Goal: Transaction & Acquisition: Purchase product/service

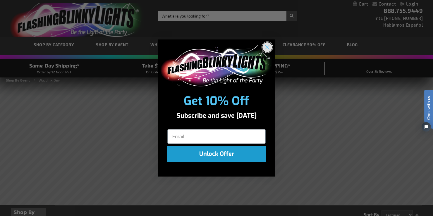
click at [270, 45] on circle "Close dialog" at bounding box center [267, 47] width 10 height 10
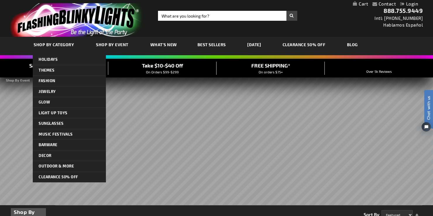
click at [59, 47] on link "SHOP BY CATEGORY" at bounding box center [54, 45] width 51 height 20
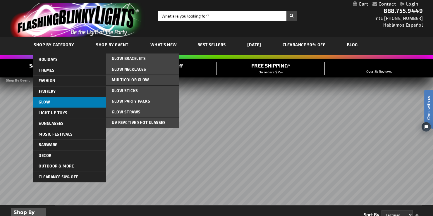
click at [44, 103] on span "Glow" at bounding box center [44, 102] width 11 height 5
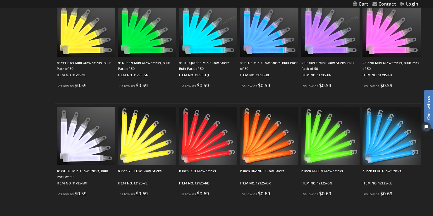
scroll to position [1119, 0]
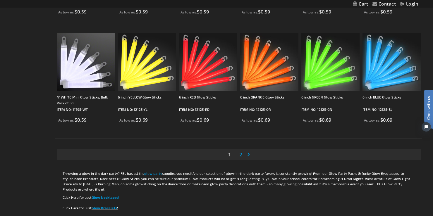
click at [238, 156] on link "Page 2" at bounding box center [240, 154] width 5 height 9
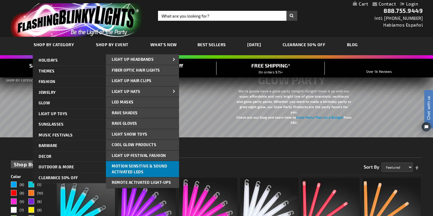
click at [118, 167] on span "Motion Sensitive & Sound Activated LEDs" at bounding box center [139, 169] width 55 height 11
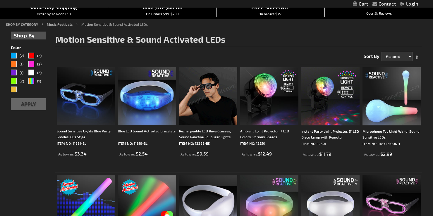
scroll to position [75, 0]
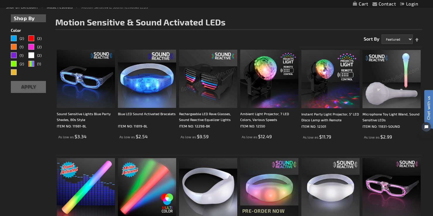
click at [382, 96] on img at bounding box center [391, 79] width 58 height 58
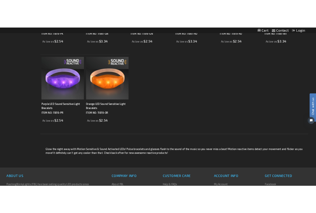
scroll to position [459, 0]
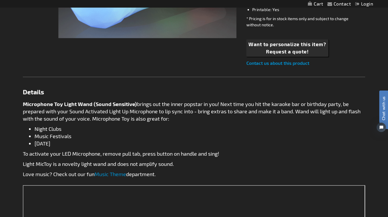
scroll to position [240, 0]
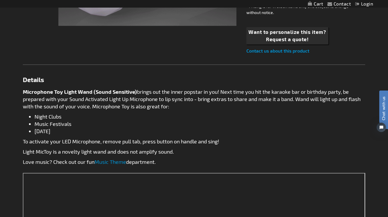
click at [103, 163] on link "Music Theme" at bounding box center [110, 162] width 32 height 6
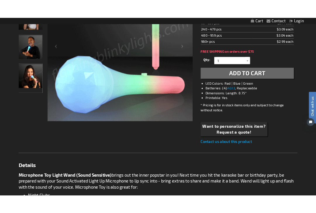
scroll to position [108, 0]
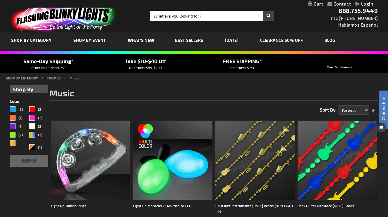
click at [99, 156] on img at bounding box center [90, 160] width 79 height 79
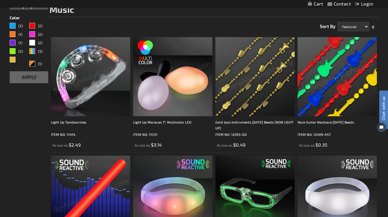
scroll to position [92, 0]
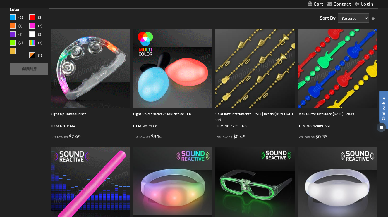
click at [161, 93] on img at bounding box center [172, 68] width 79 height 79
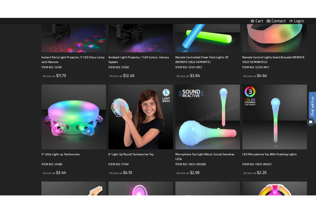
scroll to position [533, 0]
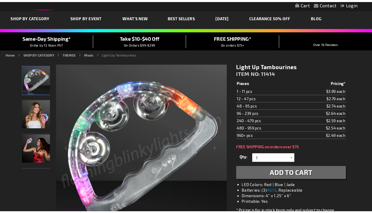
scroll to position [41, 0]
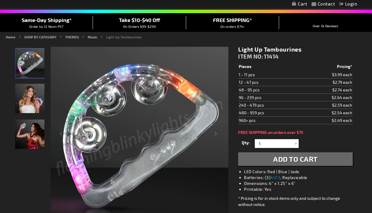
click at [356, 146] on div "Light Up Tambourines ITEM NO: 11414 $2.49 Pieces Pricing* 1 - 11 pcs $3.99 each…" at bounding box center [295, 145] width 123 height 209
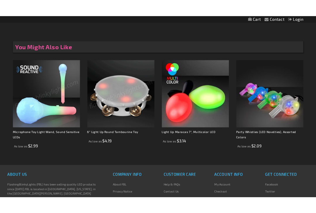
scroll to position [556, 0]
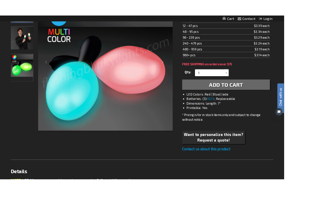
scroll to position [114, 0]
